Goal: Task Accomplishment & Management: Complete application form

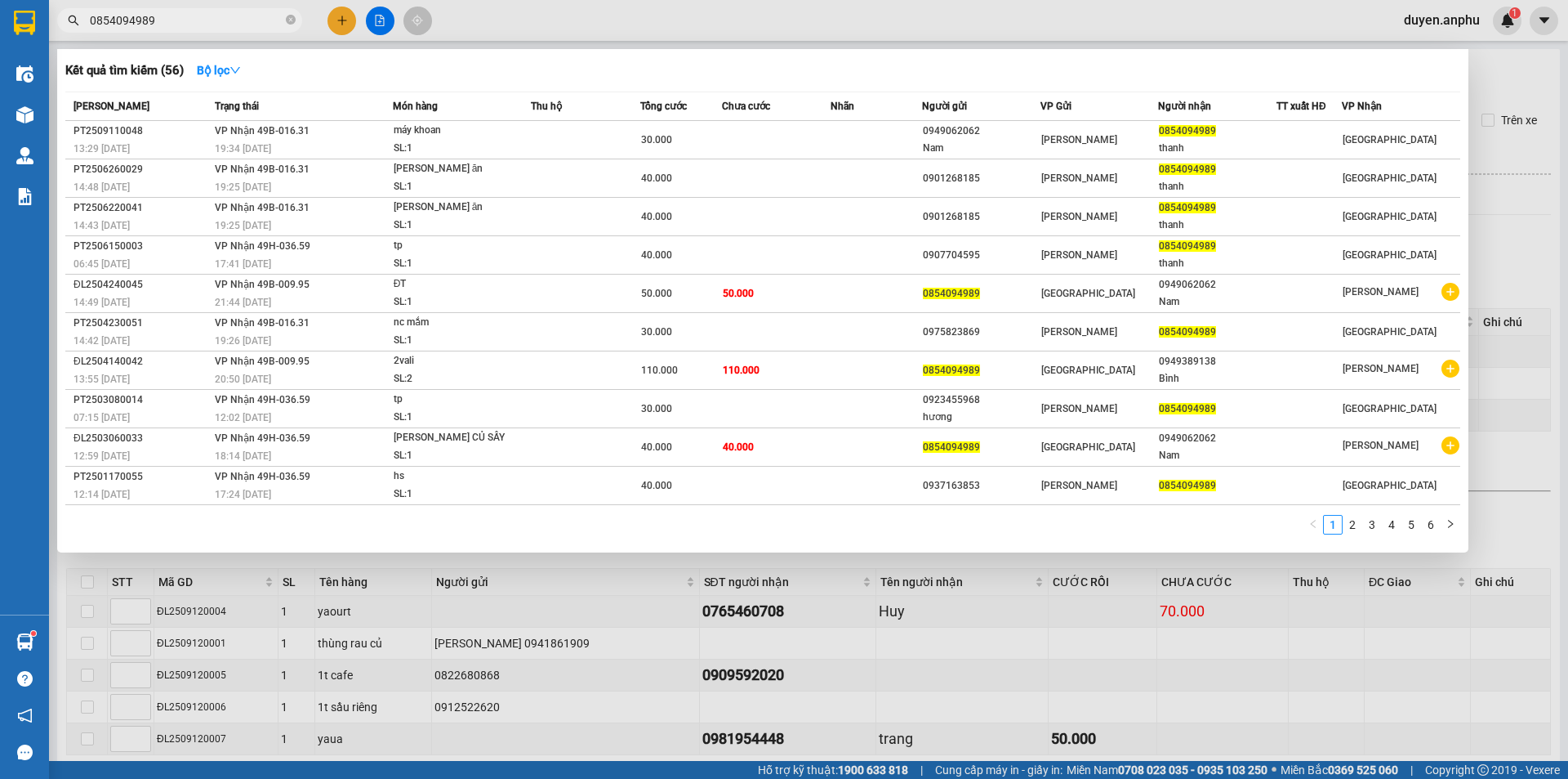
click at [243, 26] on input "0854094989" at bounding box center [186, 21] width 192 height 18
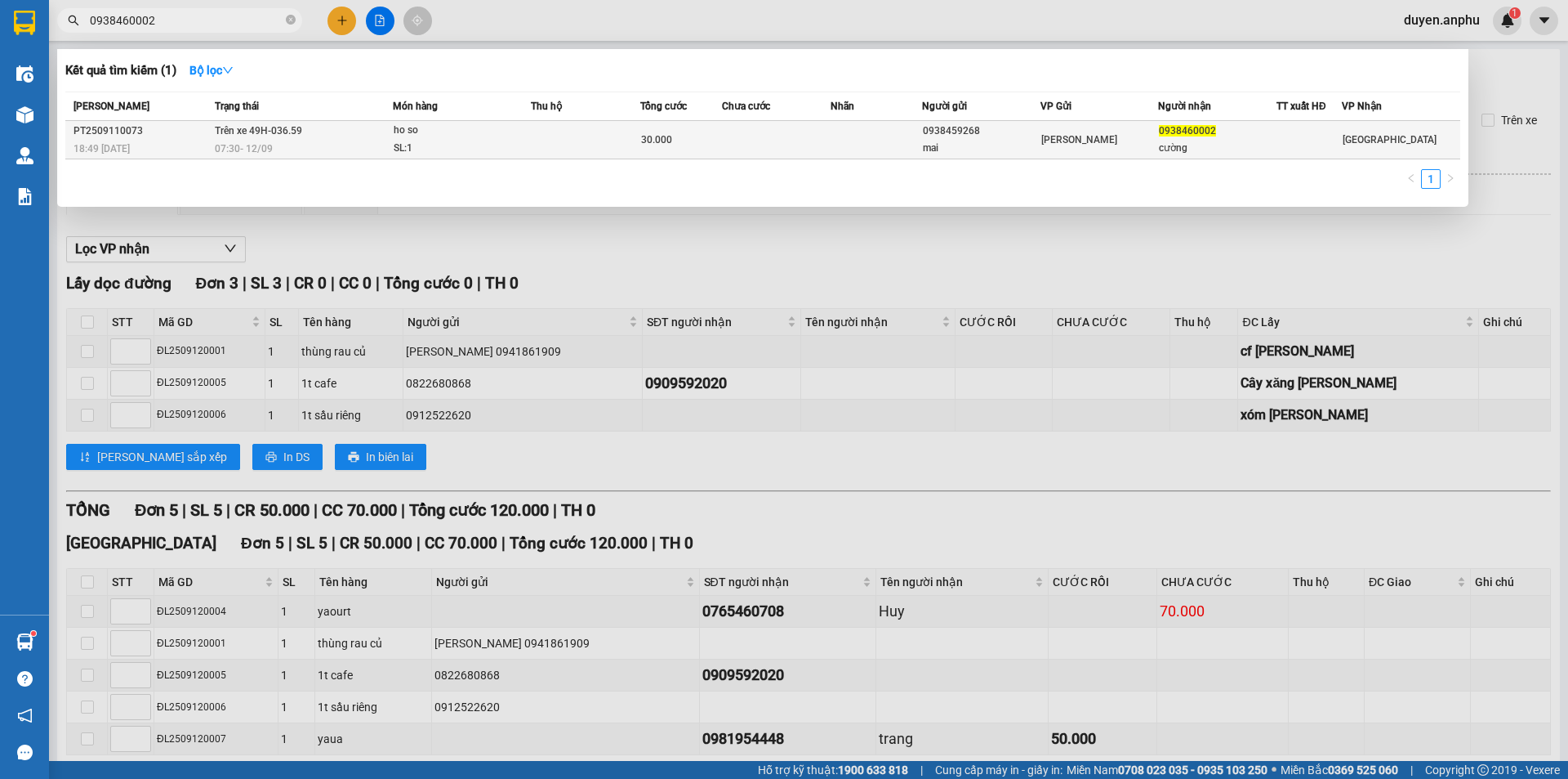
type input "0938460002"
click at [286, 144] on div "07:30 [DATE]" at bounding box center [303, 149] width 178 height 18
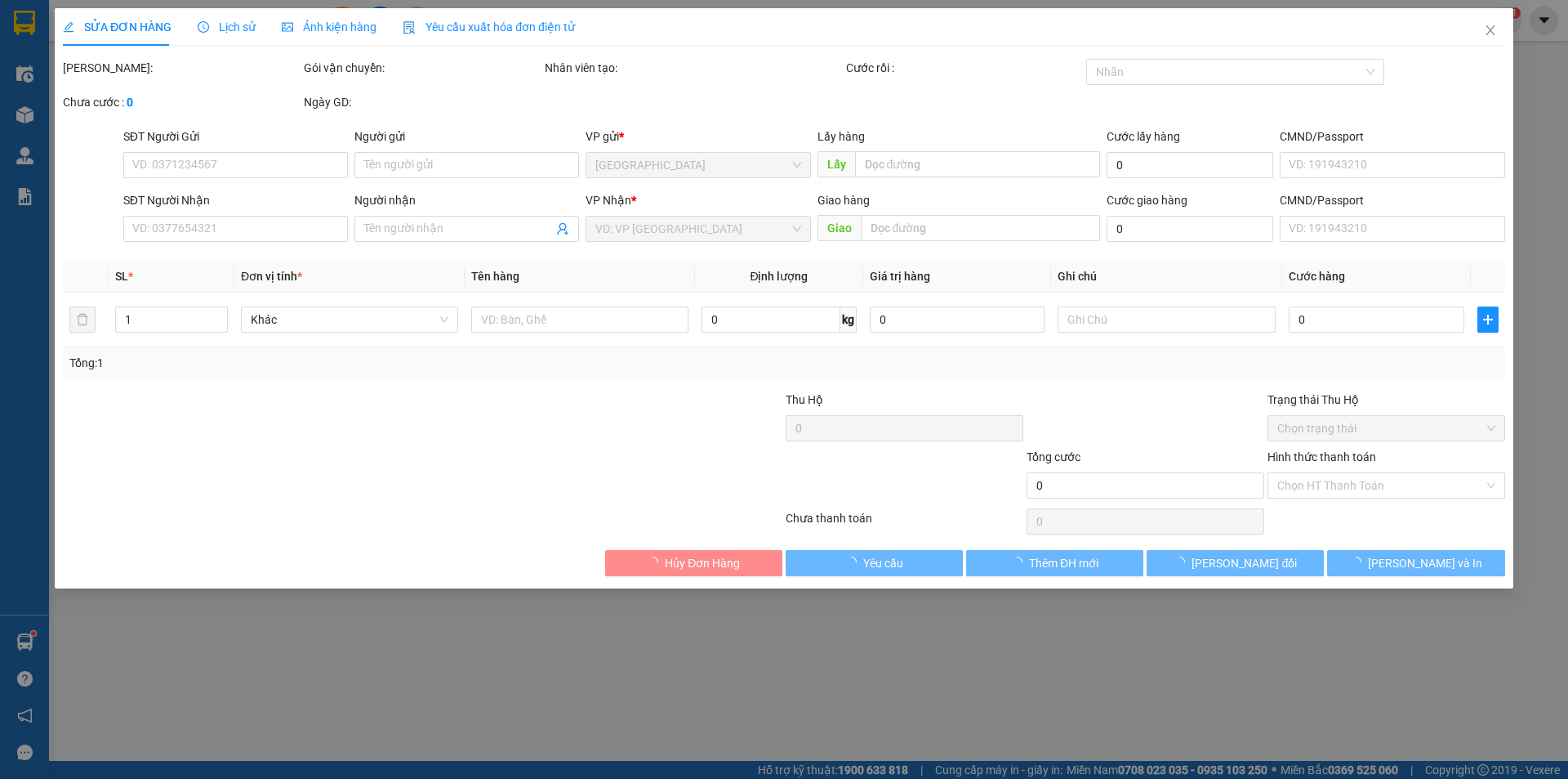
type input "0938459268"
type input "mai"
type input "0938460002"
type input "cường"
type input "30.000"
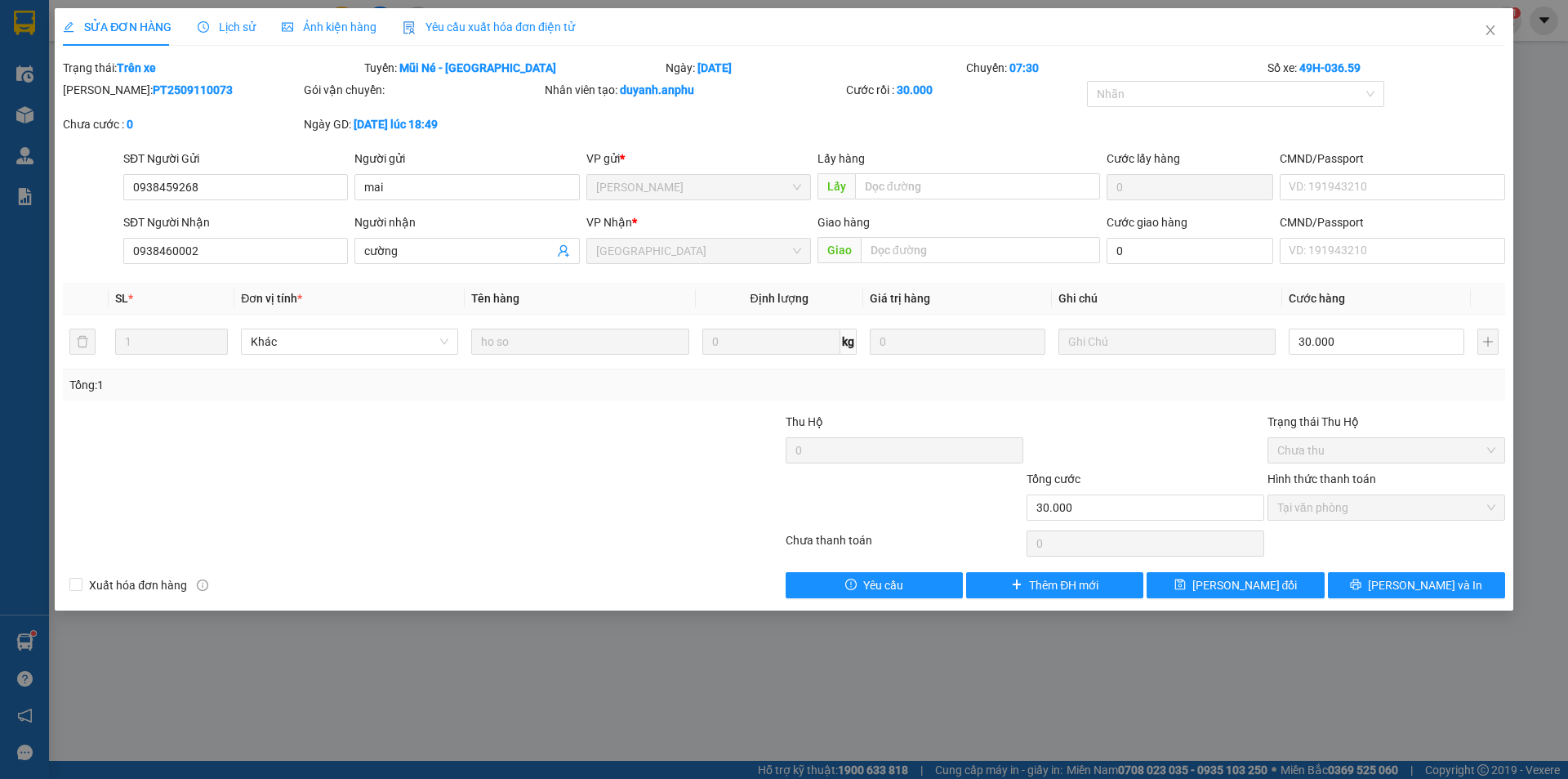
click at [224, 22] on span "Lịch sử" at bounding box center [226, 27] width 58 height 13
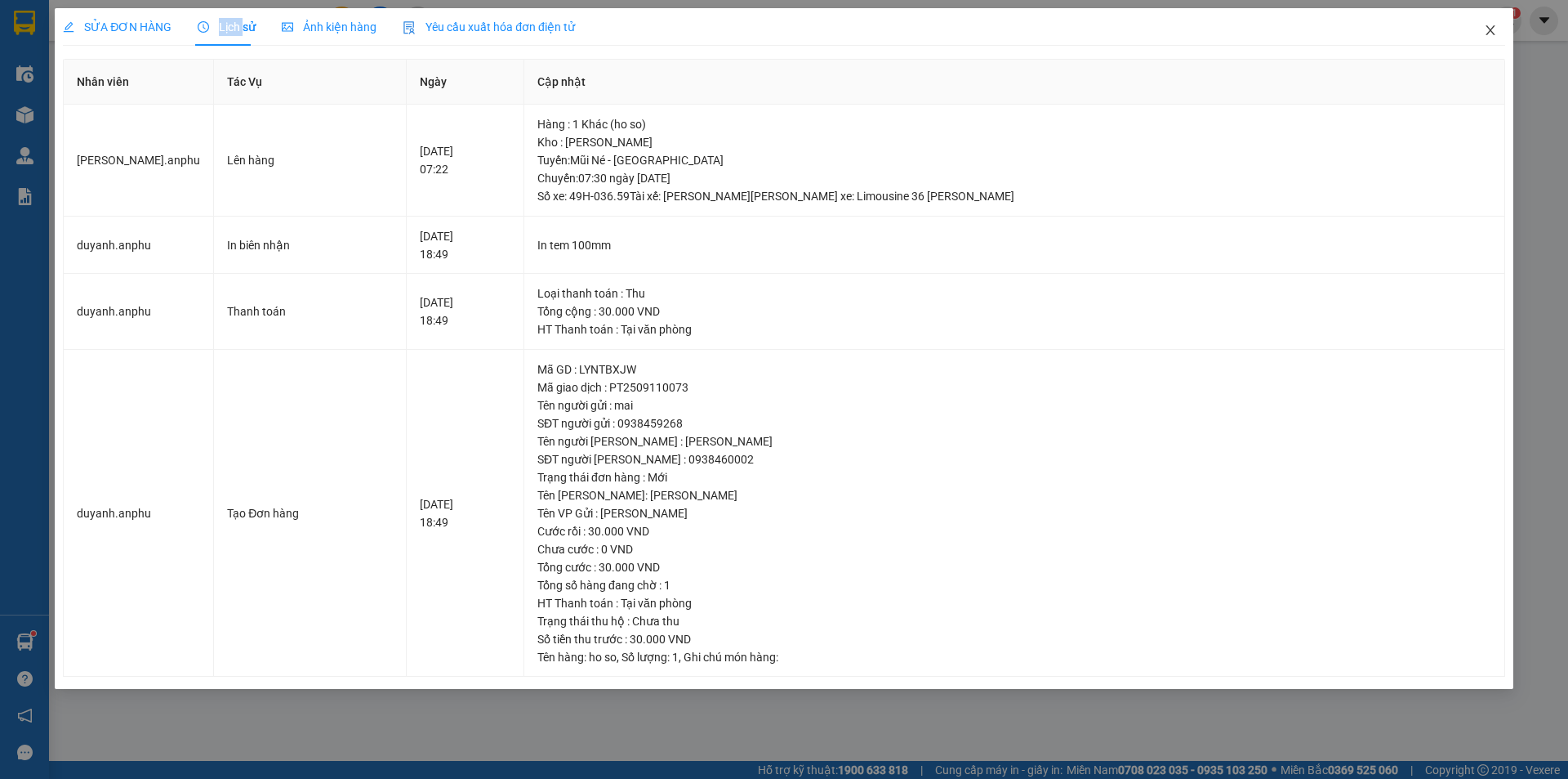
click at [1486, 32] on icon "close" at bounding box center [1490, 30] width 13 height 13
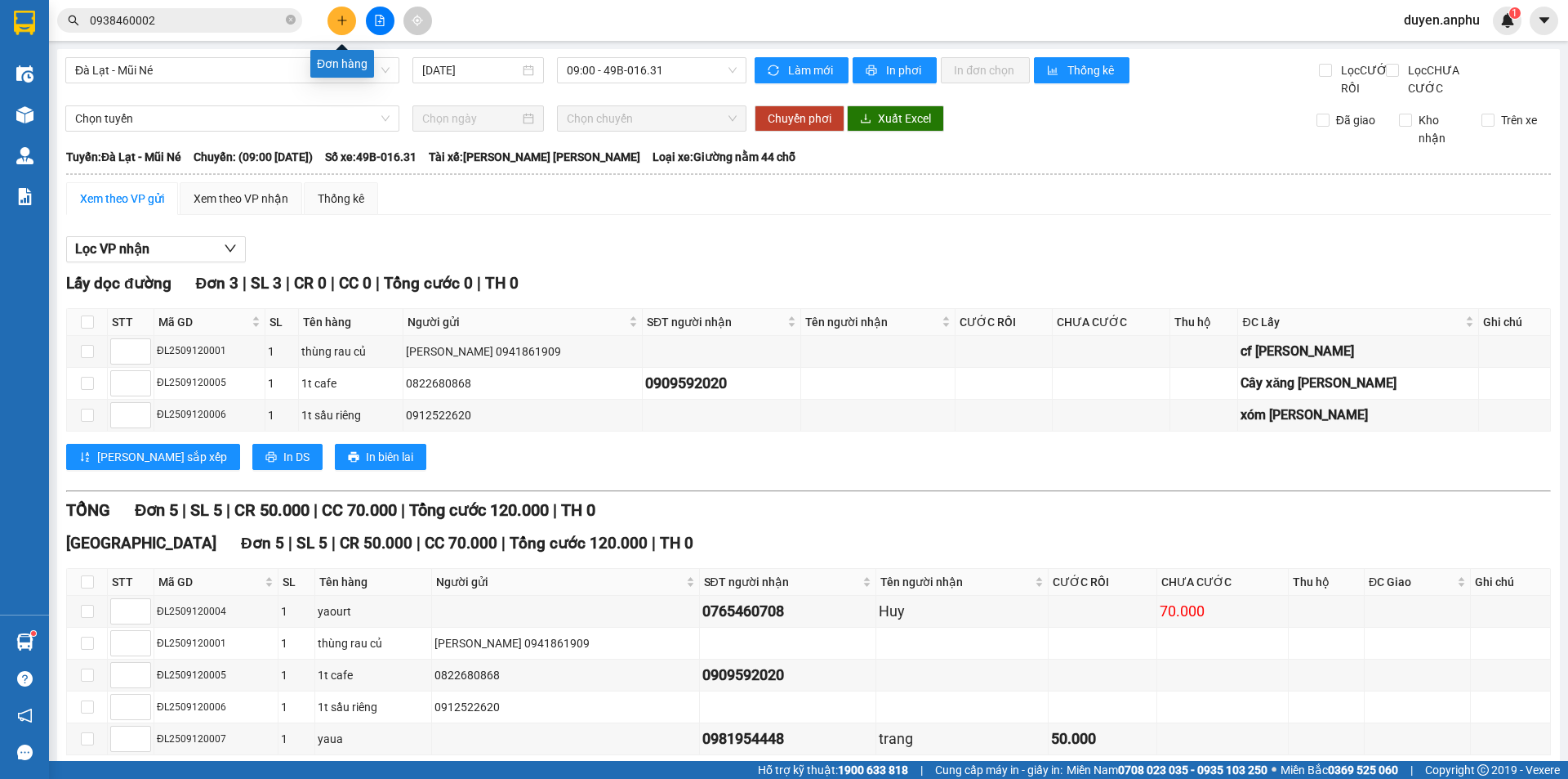
click at [347, 19] on icon "plus" at bounding box center [342, 21] width 12 height 12
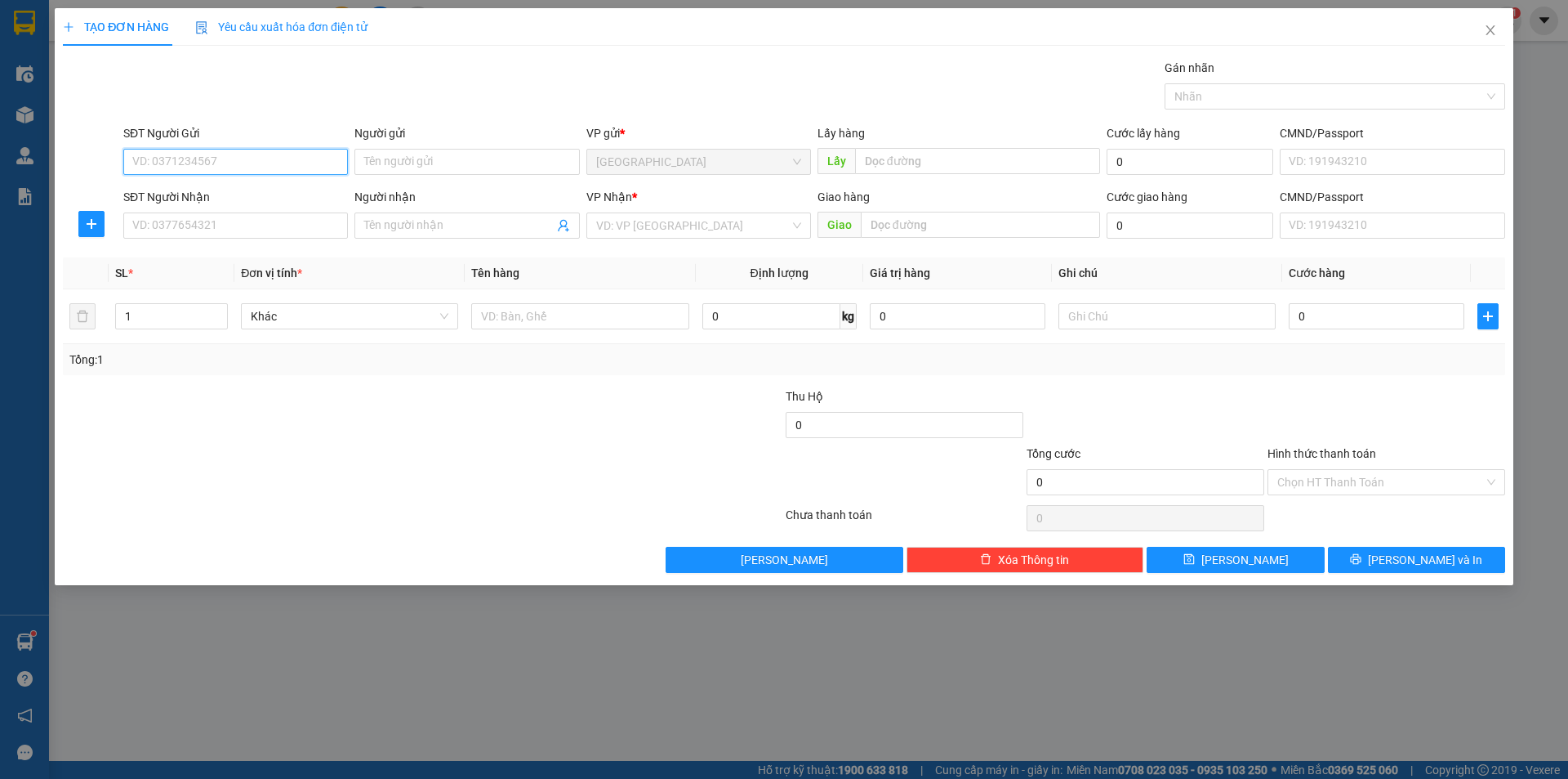
click at [267, 165] on input "SĐT Người Gửi" at bounding box center [235, 162] width 224 height 26
click at [187, 194] on div "0978060696" at bounding box center [235, 195] width 205 height 18
type input "0978060696"
type input "đức trọng"
type input "[PERSON_NAME]"
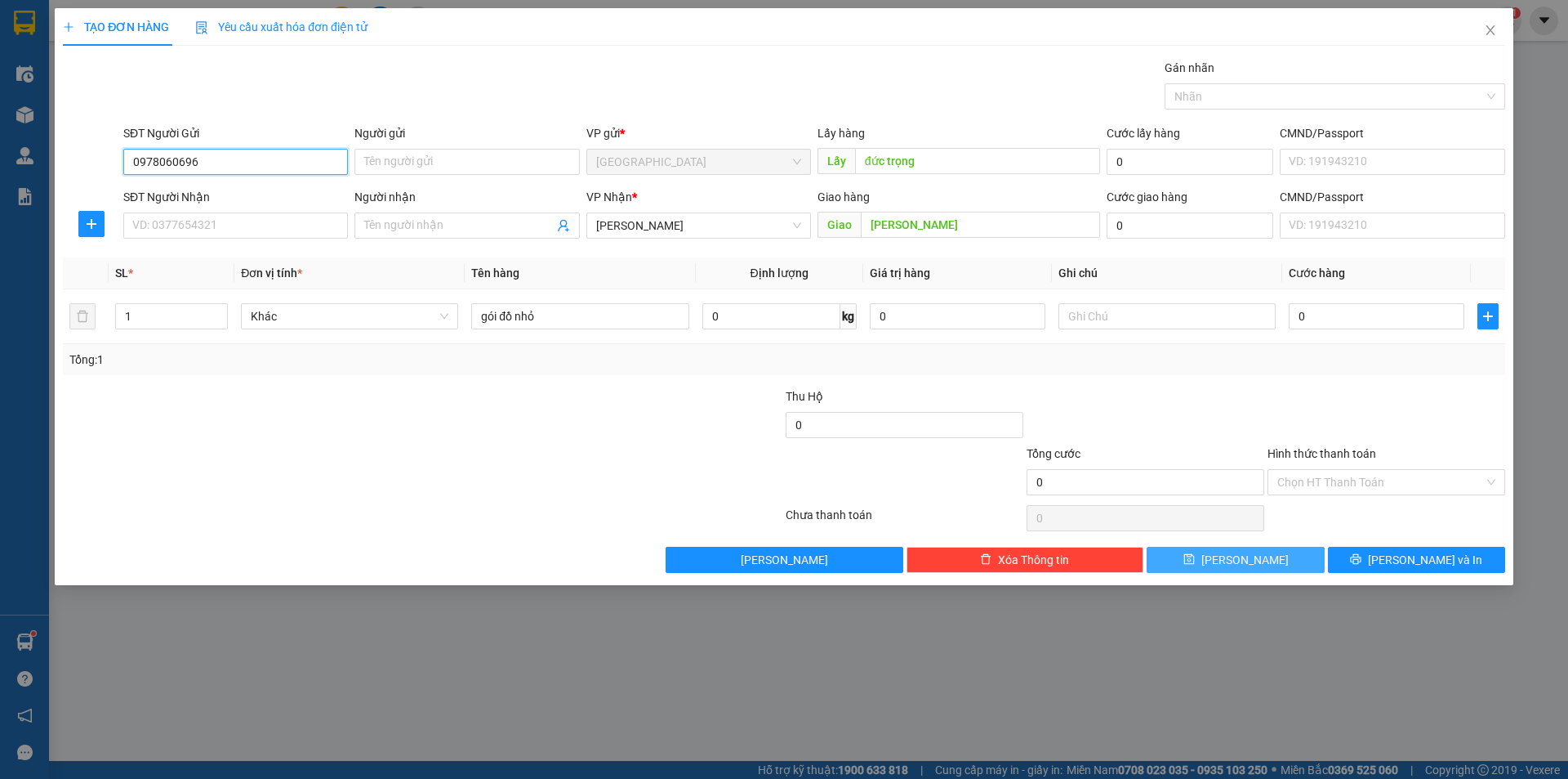
type input "0978060696"
click at [1247, 558] on span "[PERSON_NAME]" at bounding box center [1245, 560] width 87 height 18
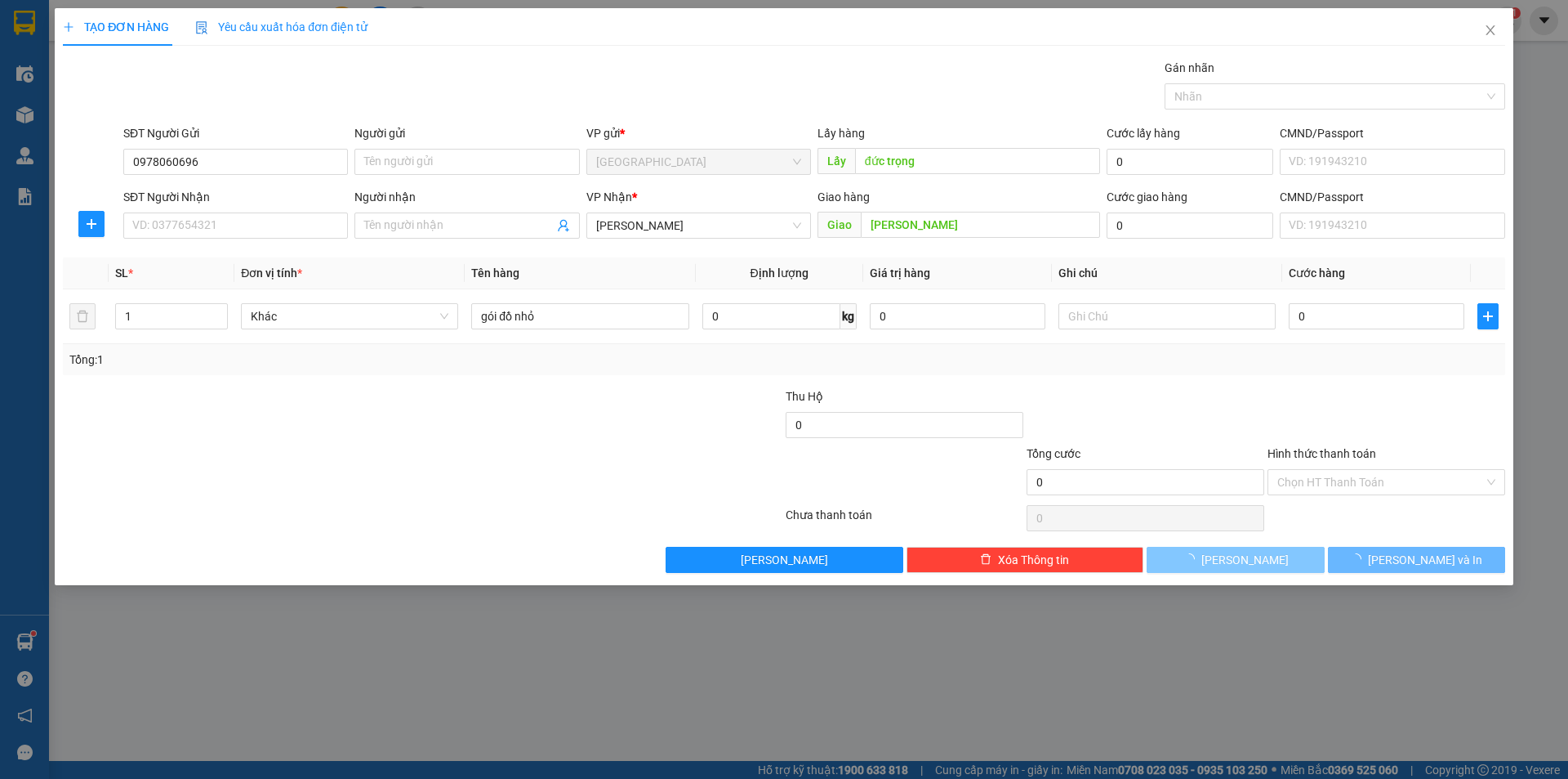
click at [1247, 558] on span "[PERSON_NAME]" at bounding box center [1245, 560] width 87 height 18
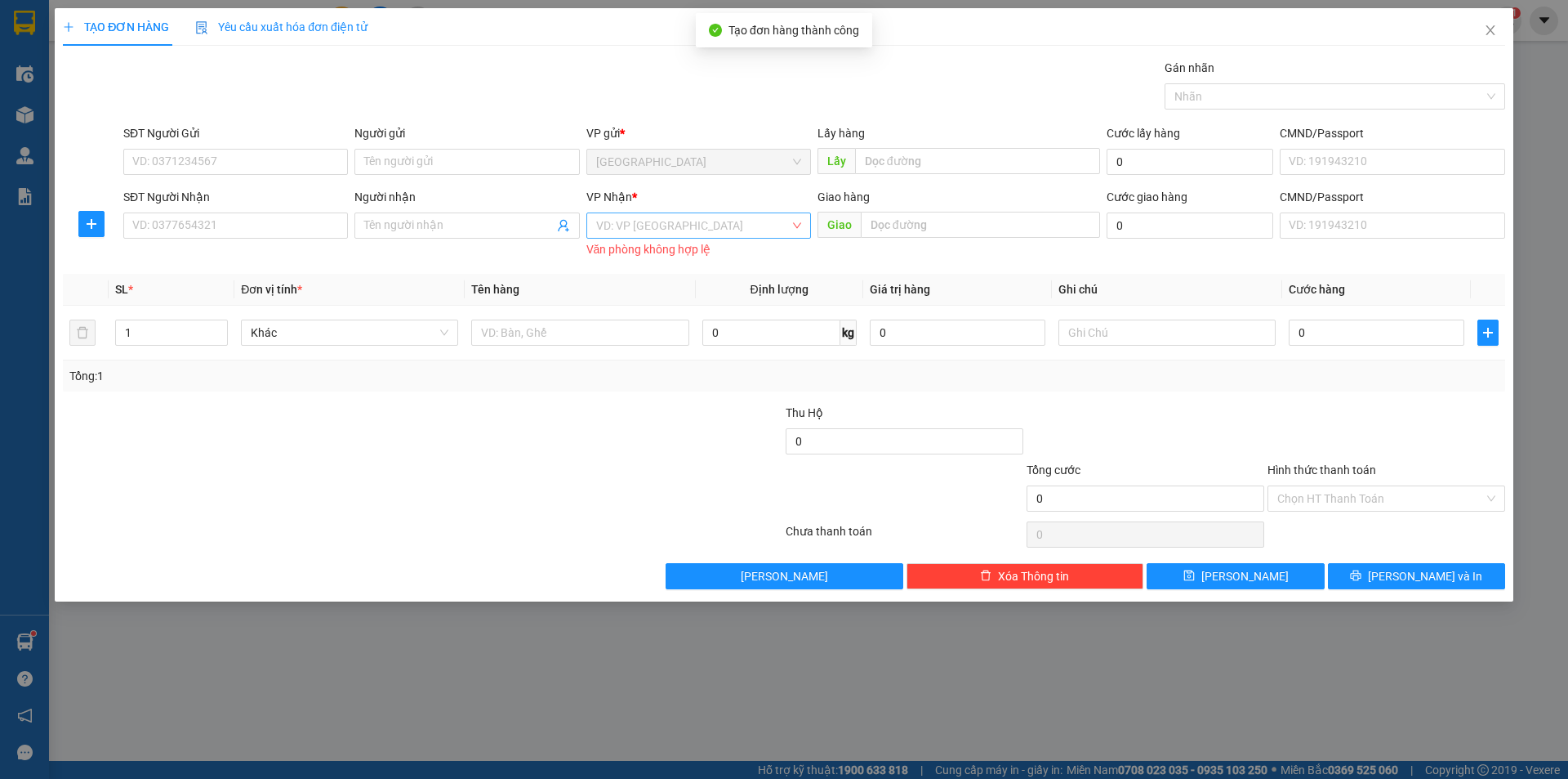
click at [704, 224] on input "search" at bounding box center [692, 225] width 193 height 25
click at [657, 314] on div "[PERSON_NAME]" at bounding box center [698, 311] width 205 height 18
click at [657, 314] on td at bounding box center [580, 332] width 230 height 55
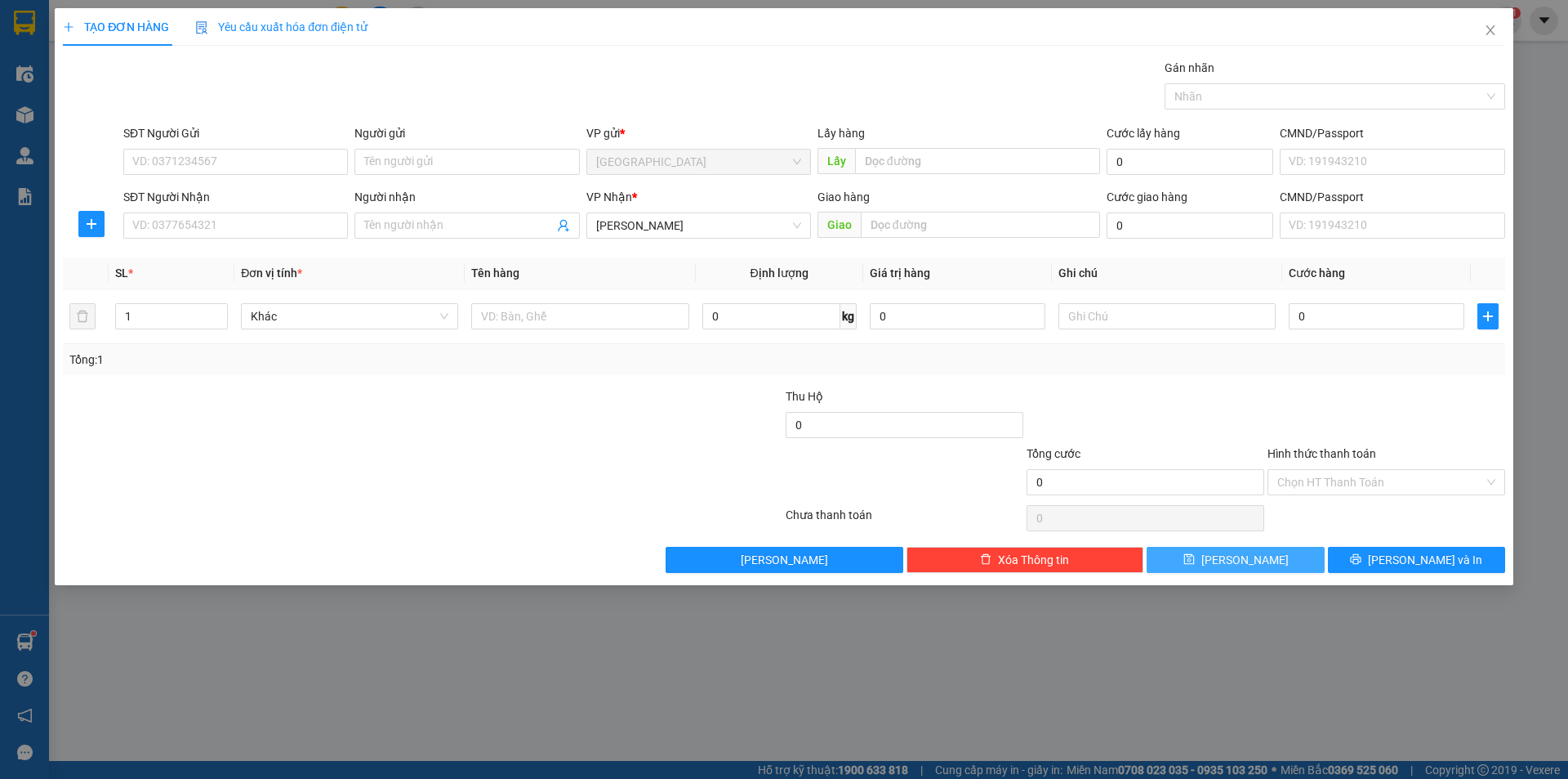
click at [1195, 562] on icon "save" at bounding box center [1189, 560] width 12 height 12
